Goal: Navigation & Orientation: Find specific page/section

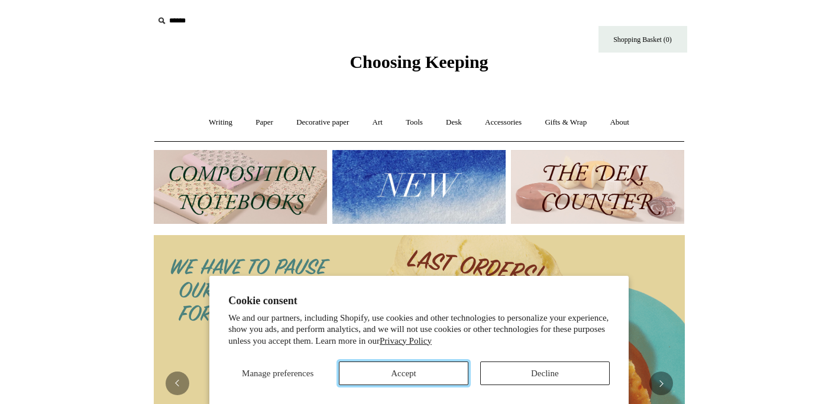
click at [423, 369] on button "Accept" at bounding box center [403, 374] width 129 height 24
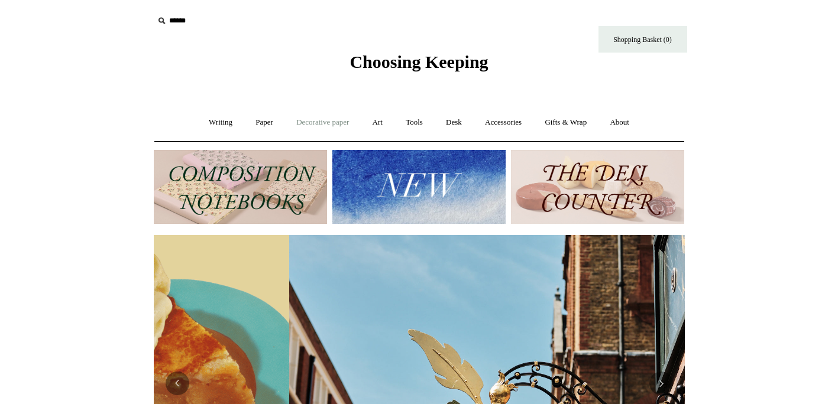
scroll to position [0, 531]
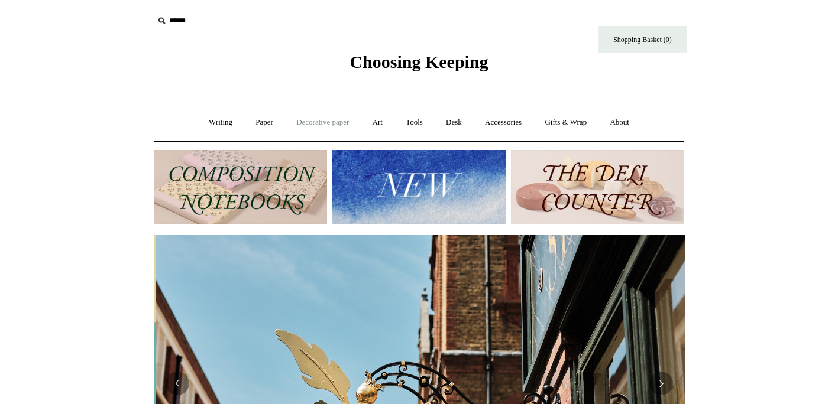
click at [323, 122] on link "Decorative paper +" at bounding box center [323, 122] width 74 height 31
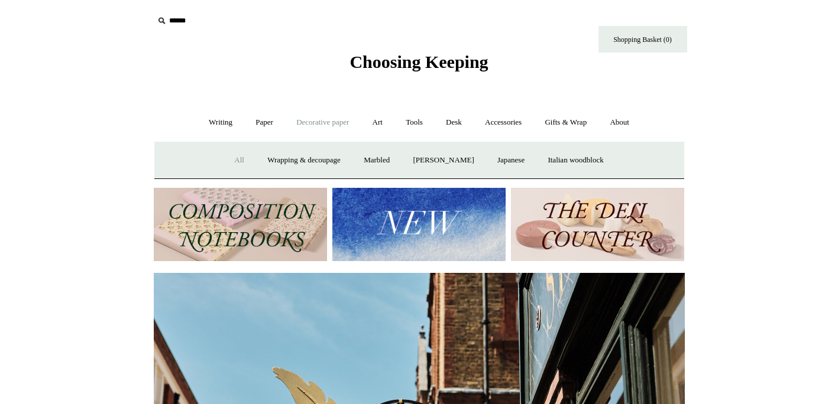
click at [226, 159] on link "All" at bounding box center [238, 160] width 31 height 31
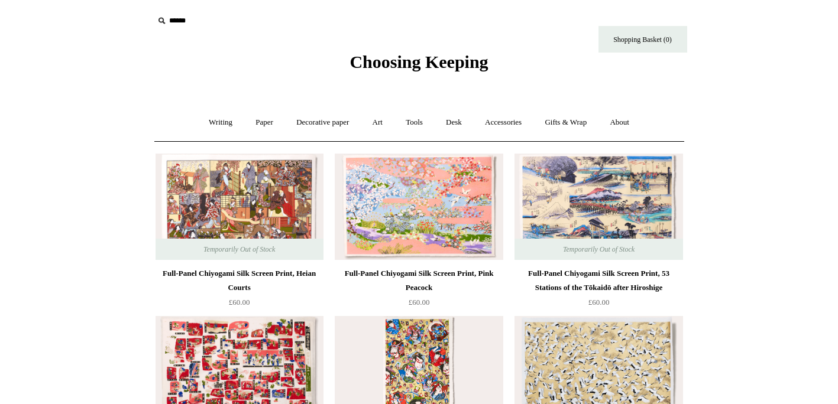
click at [267, 123] on link "Paper +" at bounding box center [264, 122] width 39 height 31
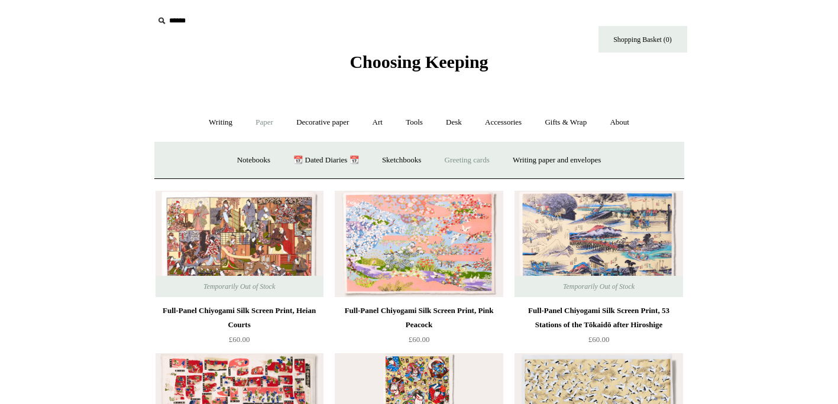
click at [474, 161] on link "Greeting cards +" at bounding box center [467, 160] width 66 height 31
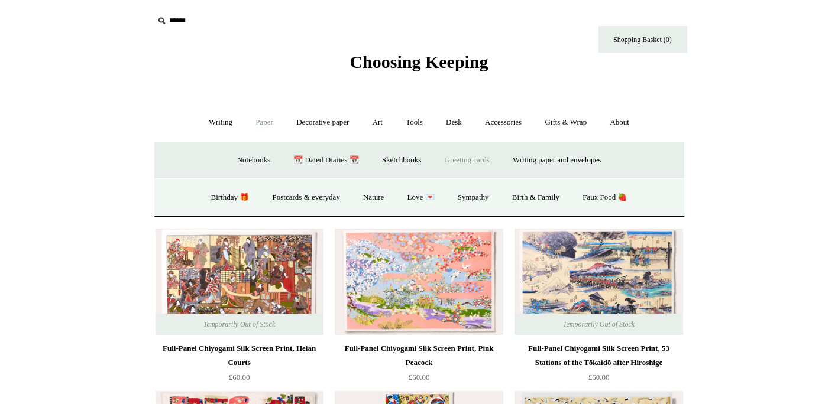
click at [464, 161] on link "Greeting cards -" at bounding box center [467, 160] width 66 height 31
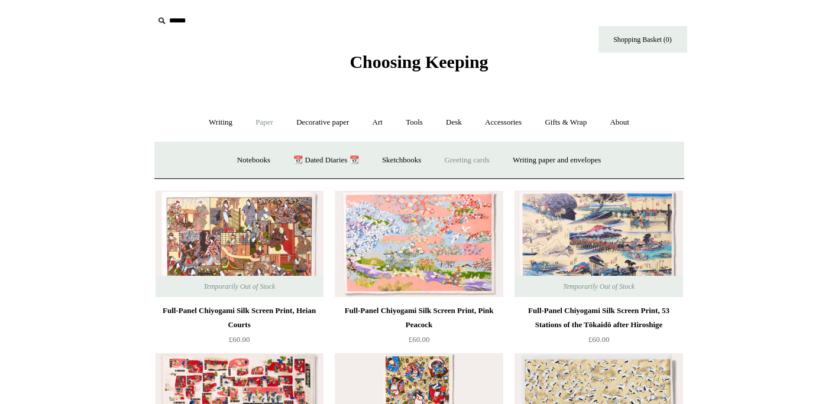
click at [464, 161] on link "Greeting cards +" at bounding box center [467, 160] width 66 height 31
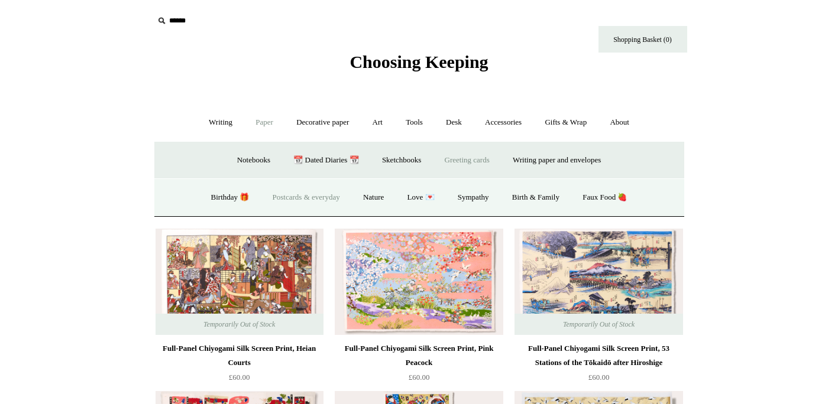
click at [307, 197] on link "Postcards & everyday" at bounding box center [306, 197] width 89 height 31
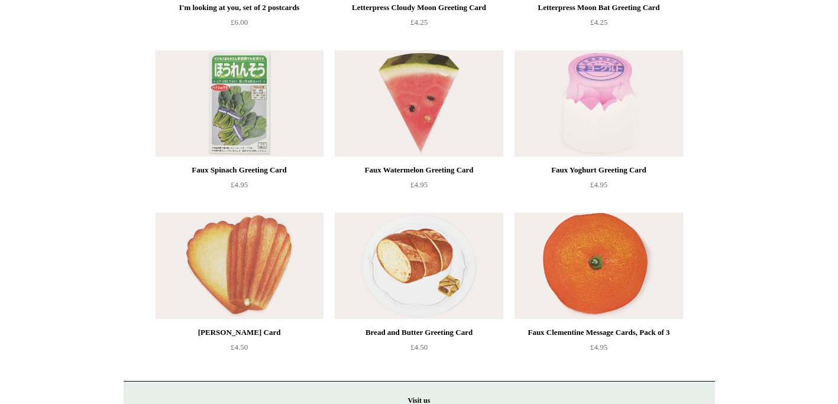
scroll to position [1566, 0]
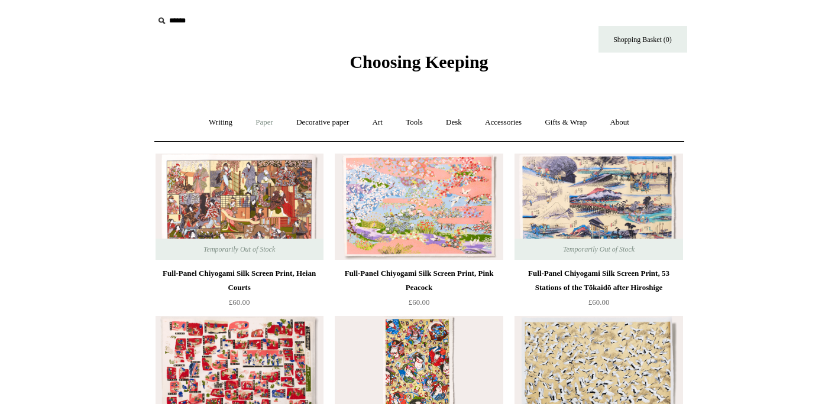
click at [258, 125] on link "Paper +" at bounding box center [264, 122] width 39 height 31
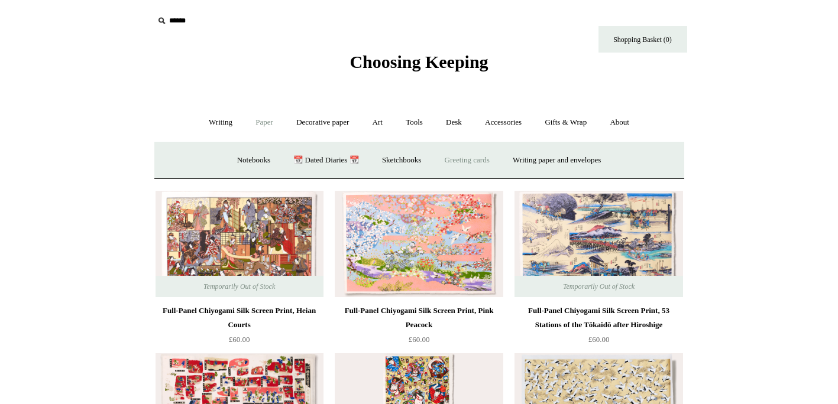
click at [475, 151] on link "Greeting cards +" at bounding box center [467, 160] width 66 height 31
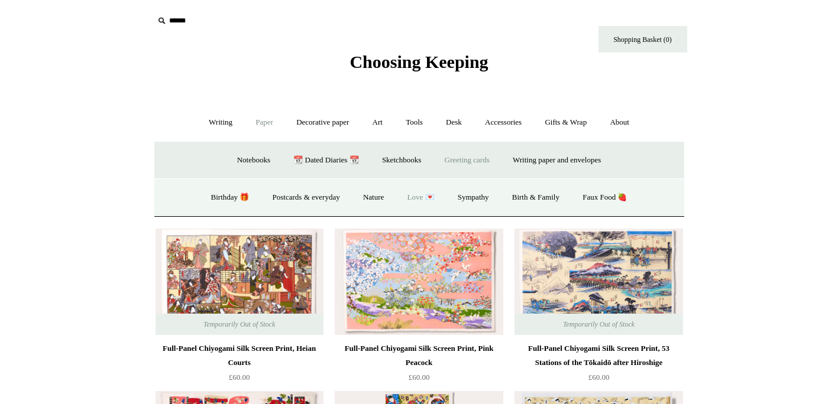
click at [415, 197] on link "Love 💌" at bounding box center [421, 197] width 48 height 31
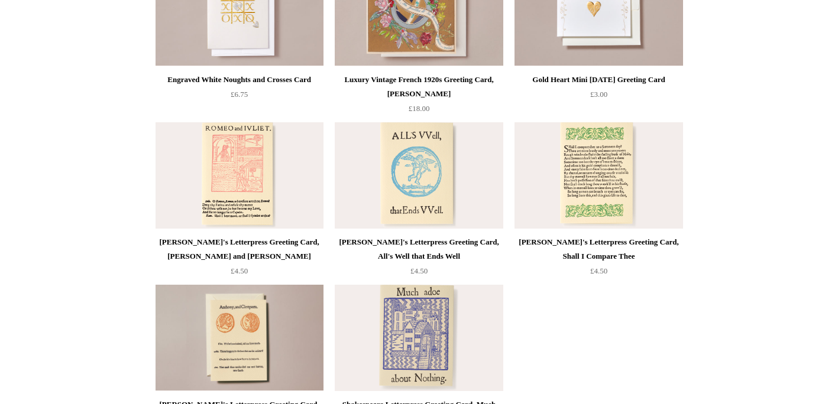
scroll to position [1241, 0]
